Goal: Task Accomplishment & Management: Use online tool/utility

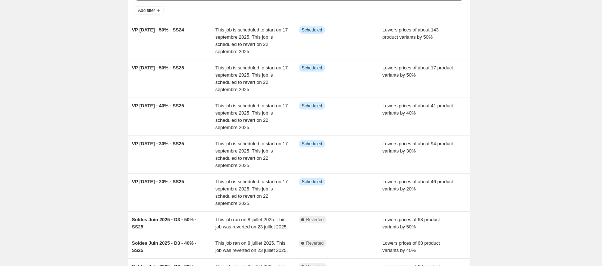
scroll to position [77, 0]
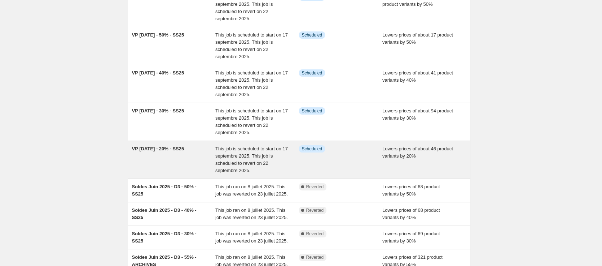
click at [397, 151] on span "Lowers prices of about 46 product variants by 20%" at bounding box center [417, 152] width 71 height 13
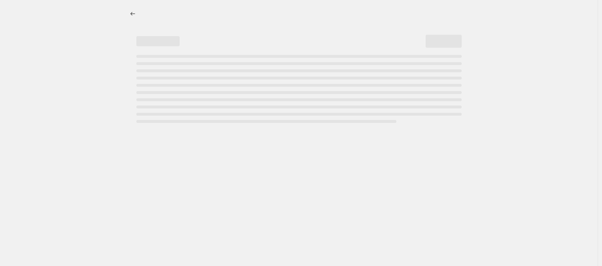
select select "percentage"
